Goal: Information Seeking & Learning: Learn about a topic

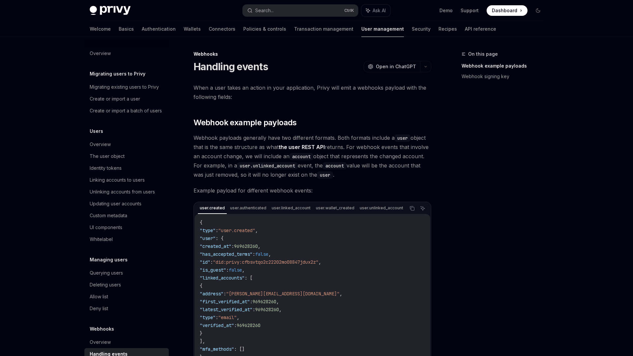
scroll to position [17, 0]
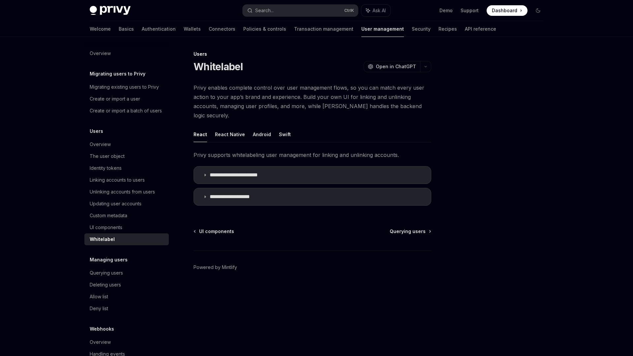
type textarea "*"
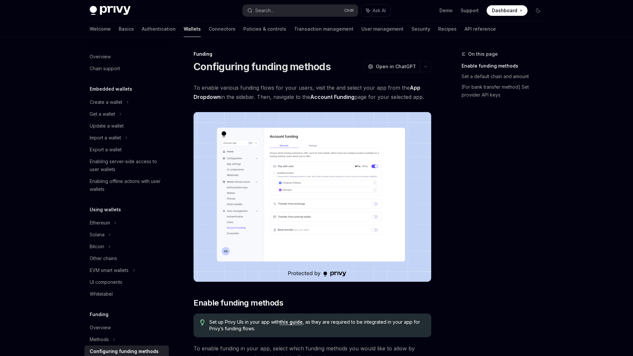
scroll to position [155, 0]
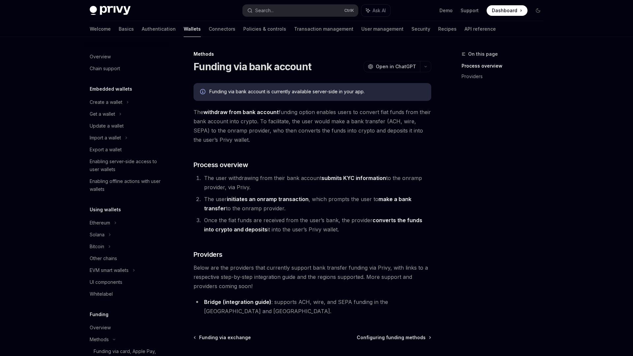
scroll to position [199, 0]
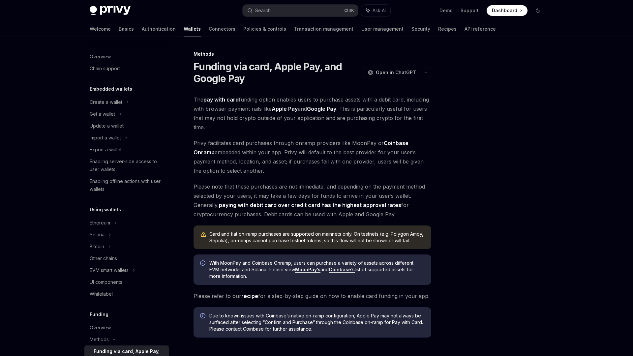
scroll to position [159, 0]
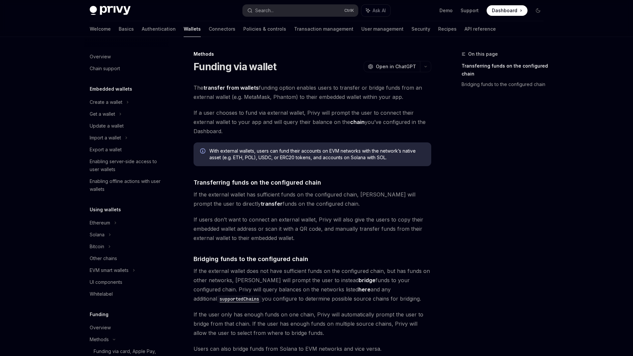
scroll to position [175, 0]
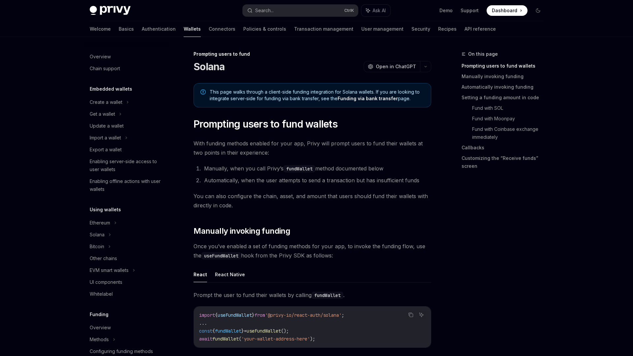
scroll to position [191, 0]
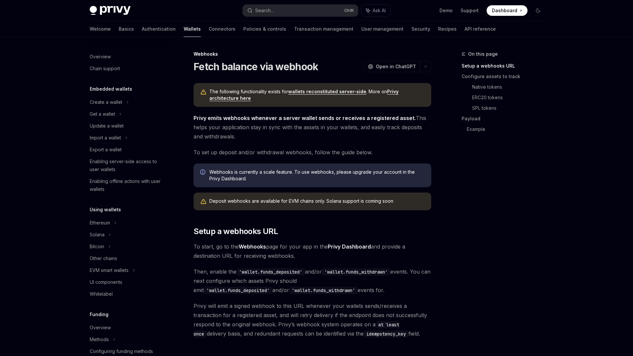
scroll to position [212, 0]
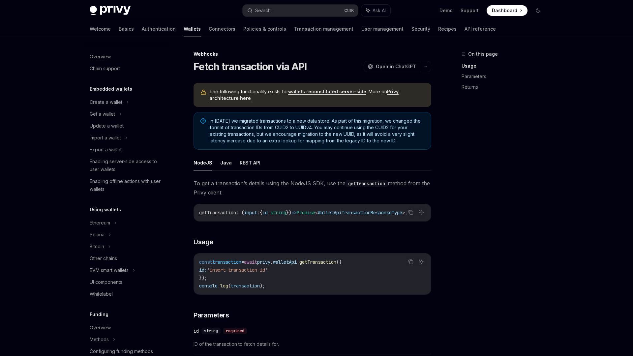
scroll to position [214, 0]
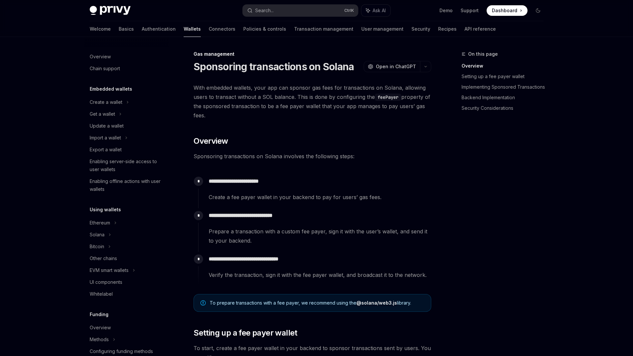
scroll to position [214, 0]
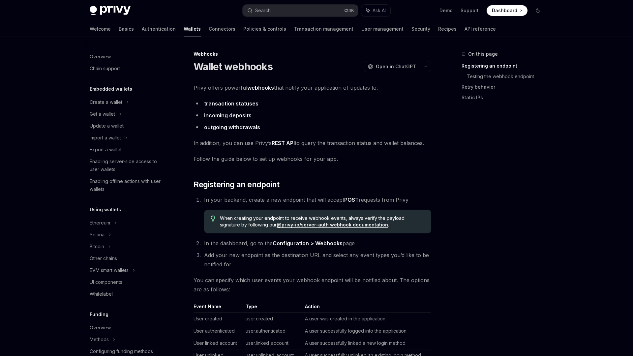
scroll to position [201, 0]
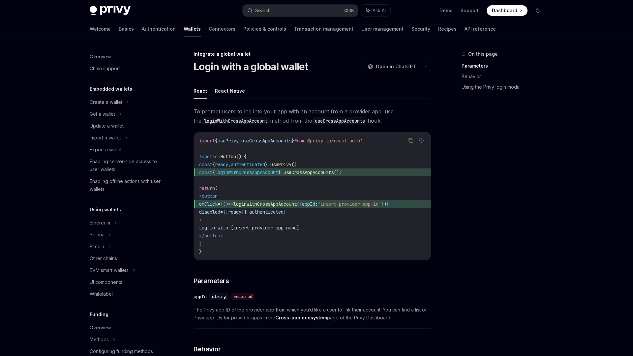
scroll to position [297, 0]
